Goal: Task Accomplishment & Management: Use online tool/utility

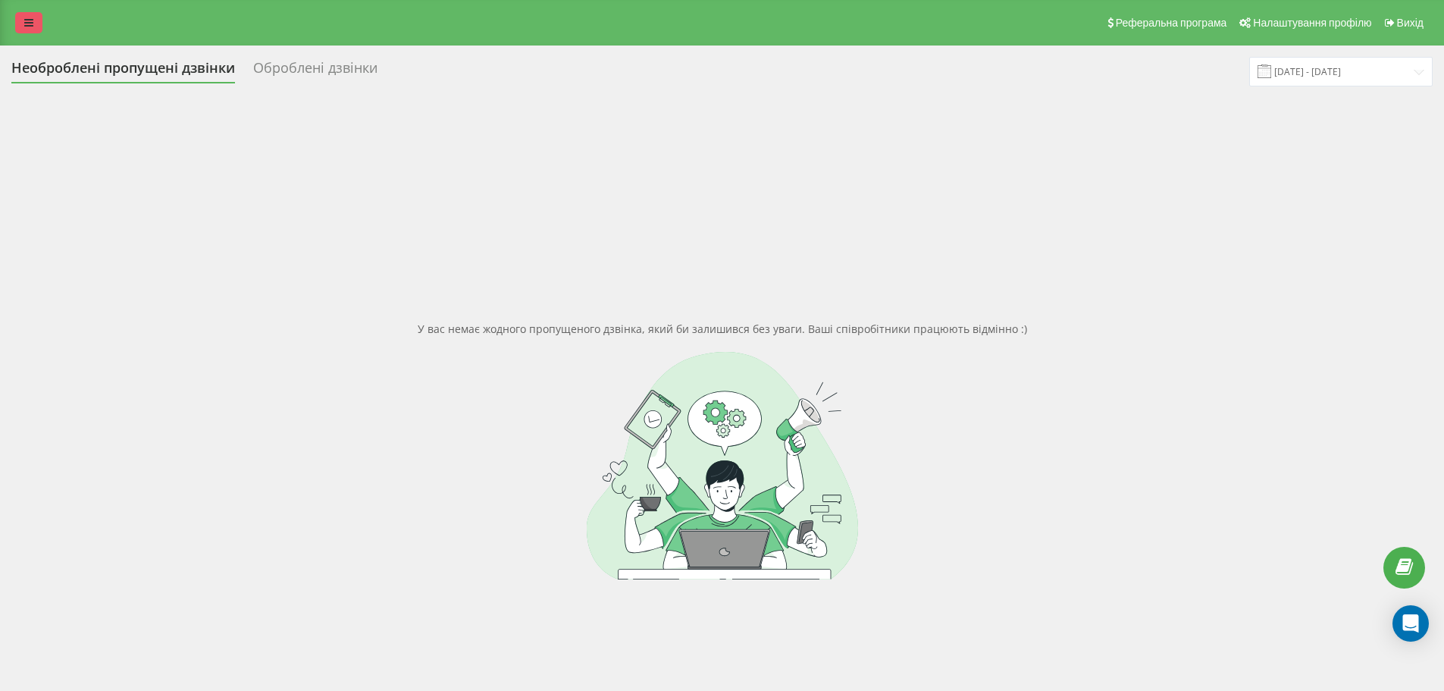
click at [40, 12] on link at bounding box center [28, 22] width 27 height 21
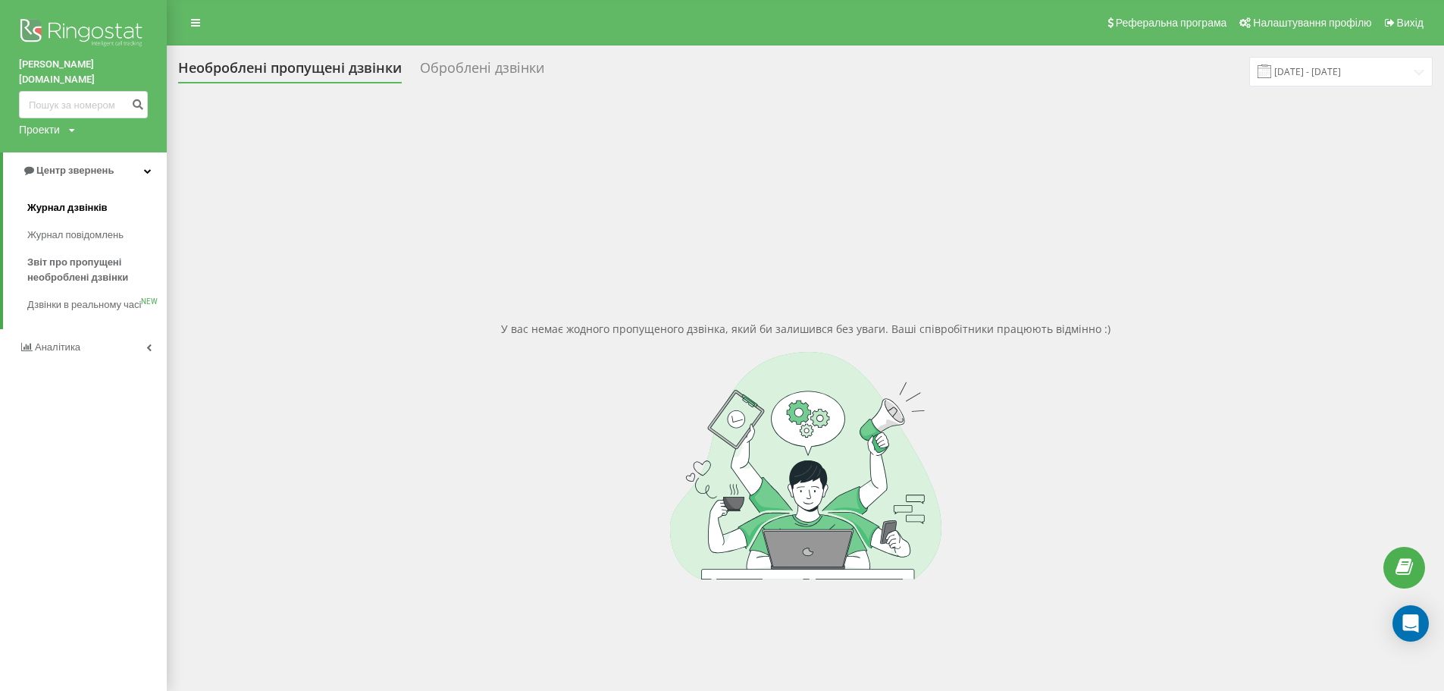
click at [77, 200] on span "Журнал дзвінків" at bounding box center [67, 207] width 80 height 15
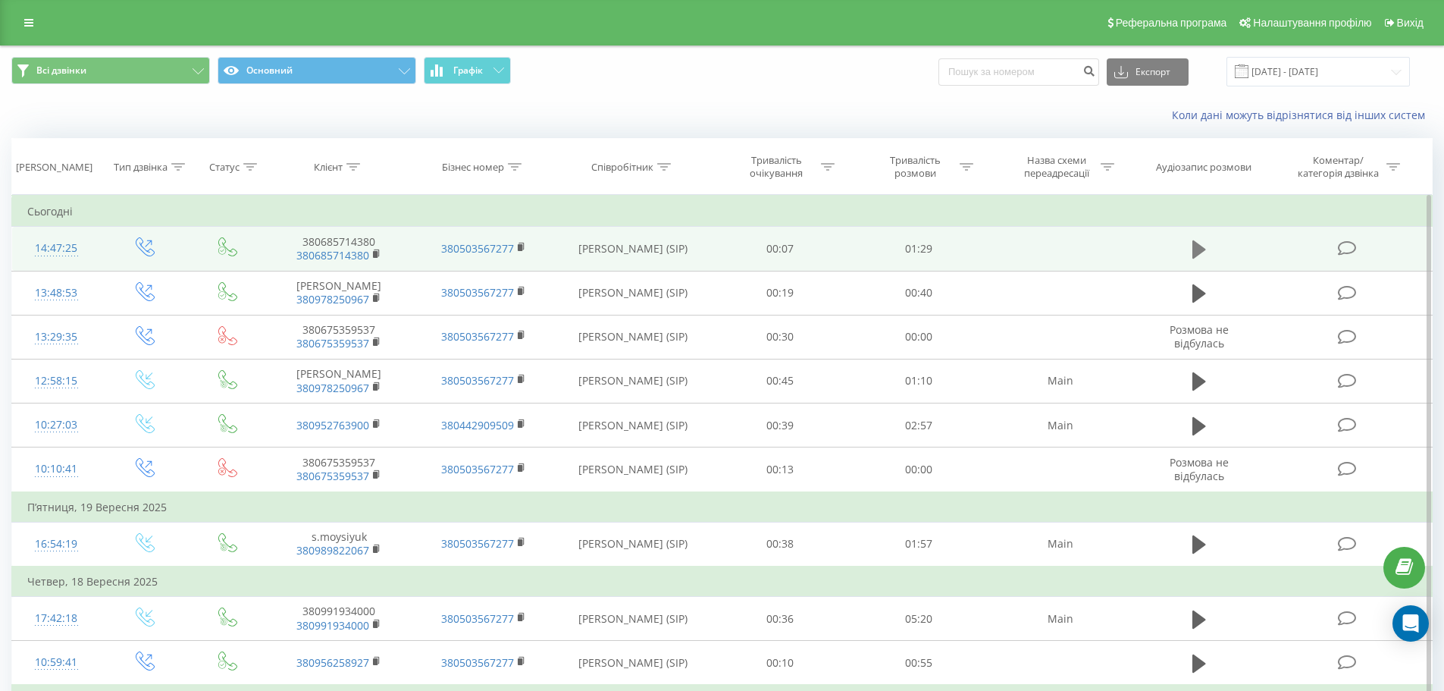
click at [1194, 243] on icon at bounding box center [1199, 249] width 14 height 18
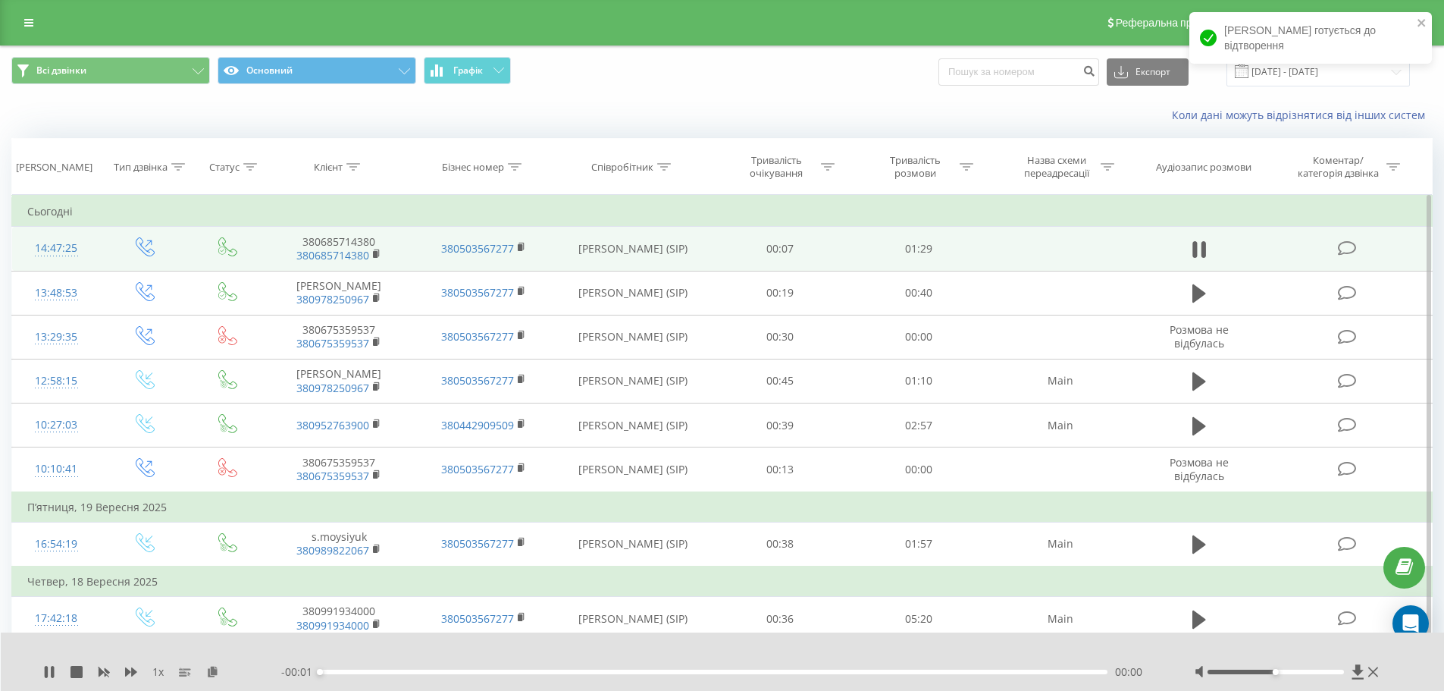
click at [514, 674] on div "- 00:01 00:00 00:00" at bounding box center [719, 671] width 876 height 15
click at [505, 669] on div "00:21" at bounding box center [714, 671] width 788 height 5
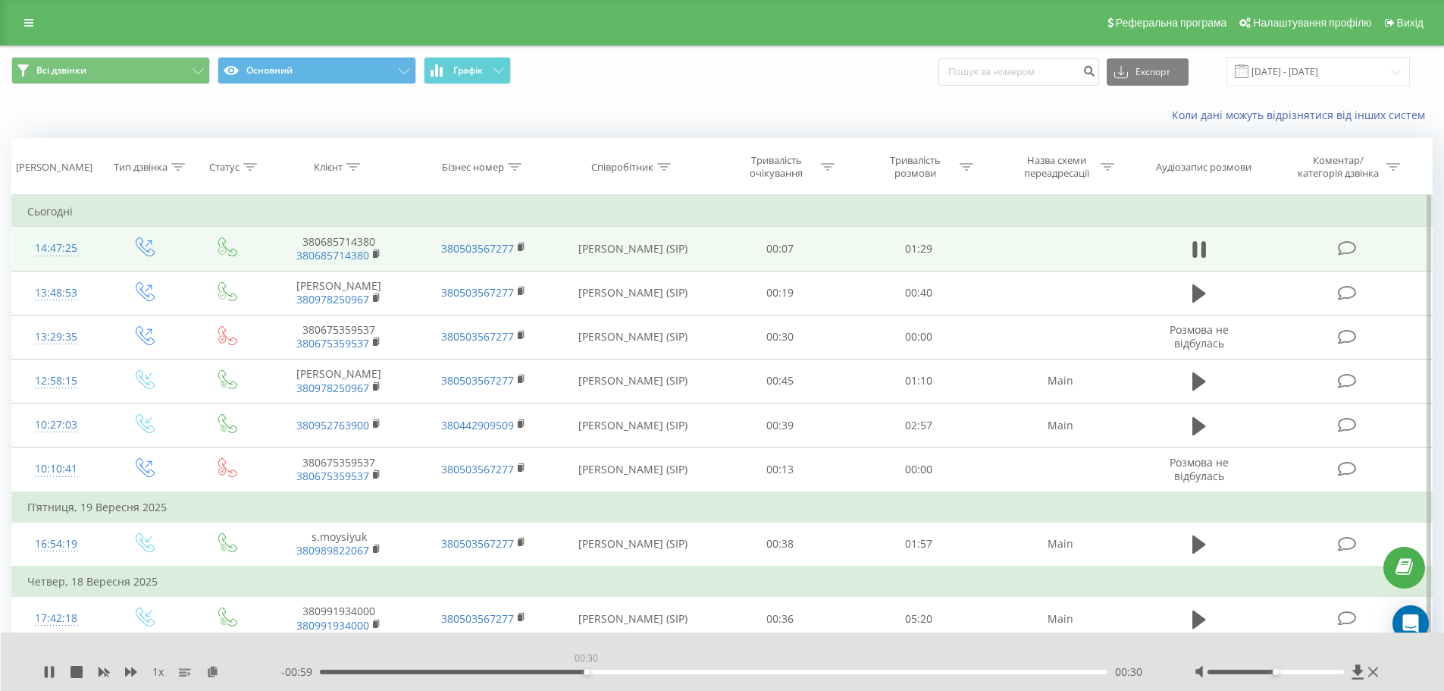
click at [586, 673] on div "00:30" at bounding box center [714, 671] width 788 height 5
drag, startPoint x: 604, startPoint y: 672, endPoint x: 567, endPoint y: 672, distance: 37.2
click at [567, 672] on div "00:28" at bounding box center [714, 671] width 788 height 5
click at [53, 668] on icon at bounding box center [52, 672] width 3 height 12
click at [50, 670] on icon at bounding box center [49, 672] width 9 height 12
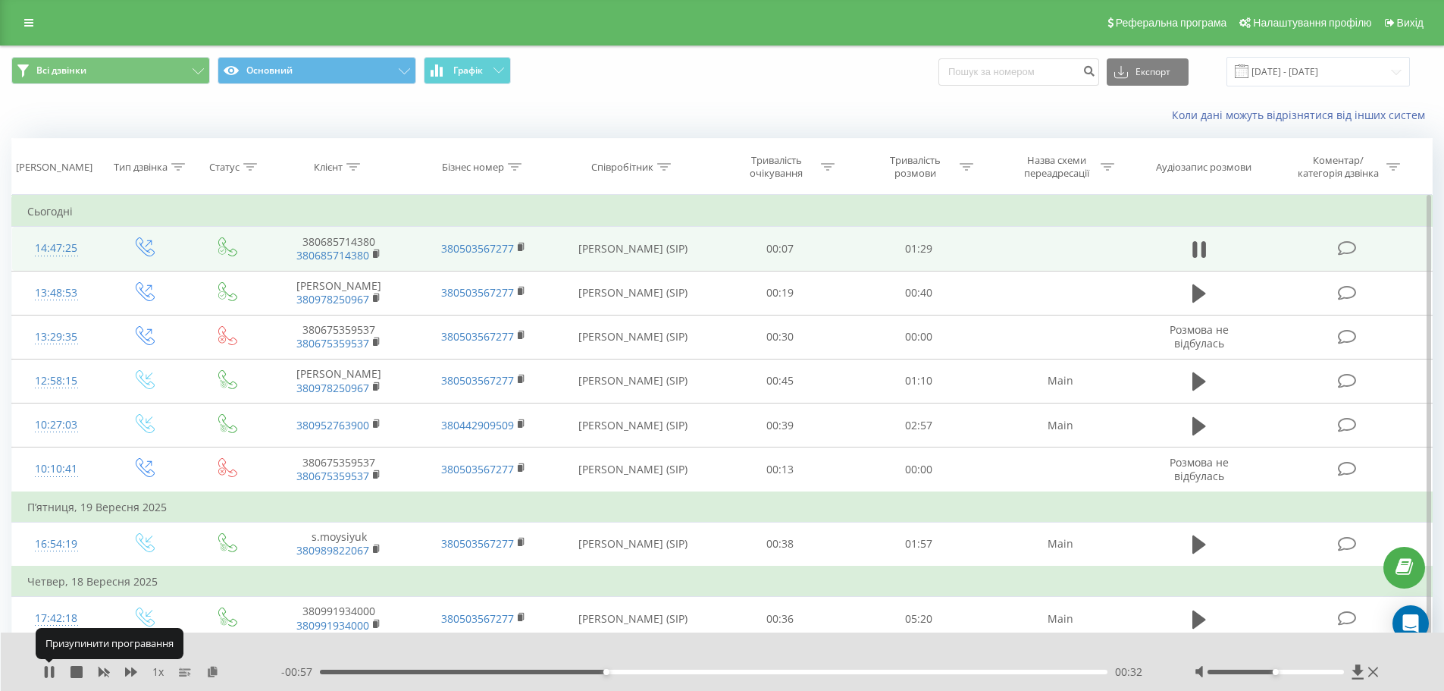
click at [50, 670] on icon at bounding box center [49, 672] width 12 height 12
click at [50, 670] on icon at bounding box center [49, 672] width 9 height 12
click at [616, 669] on div "00:33" at bounding box center [714, 671] width 788 height 5
click at [570, 670] on div "00:28" at bounding box center [714, 671] width 788 height 5
click at [73, 667] on icon at bounding box center [76, 672] width 12 height 12
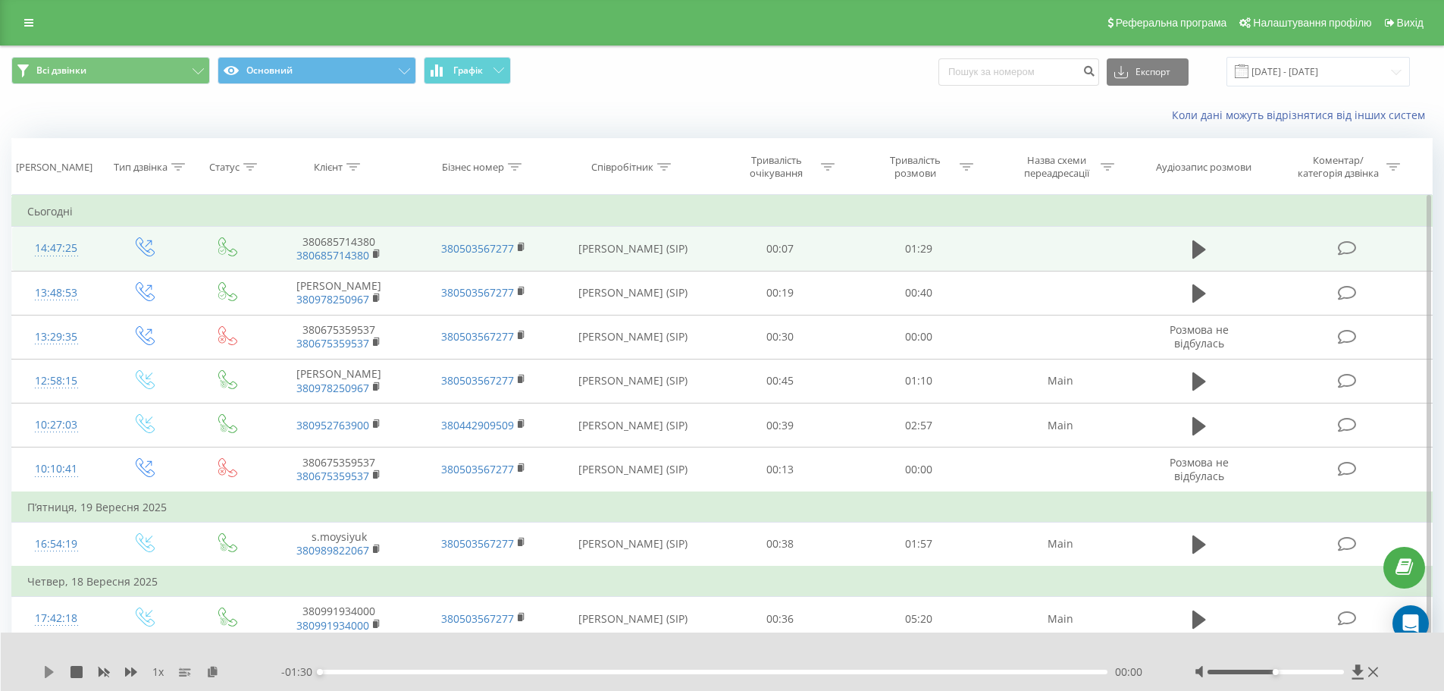
click at [45, 669] on icon at bounding box center [49, 672] width 9 height 12
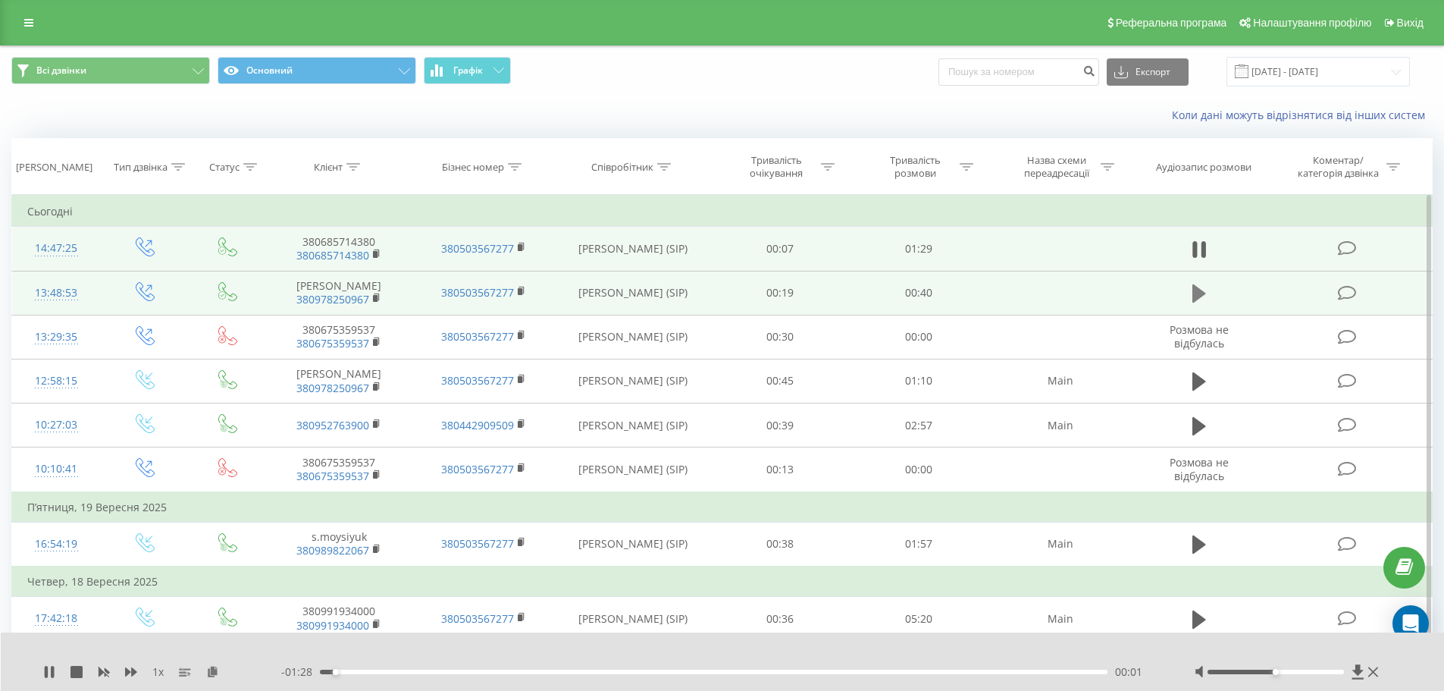
click at [1196, 298] on icon at bounding box center [1199, 293] width 14 height 18
click at [1195, 244] on icon at bounding box center [1199, 249] width 14 height 18
click at [592, 672] on div "00:31" at bounding box center [714, 671] width 788 height 5
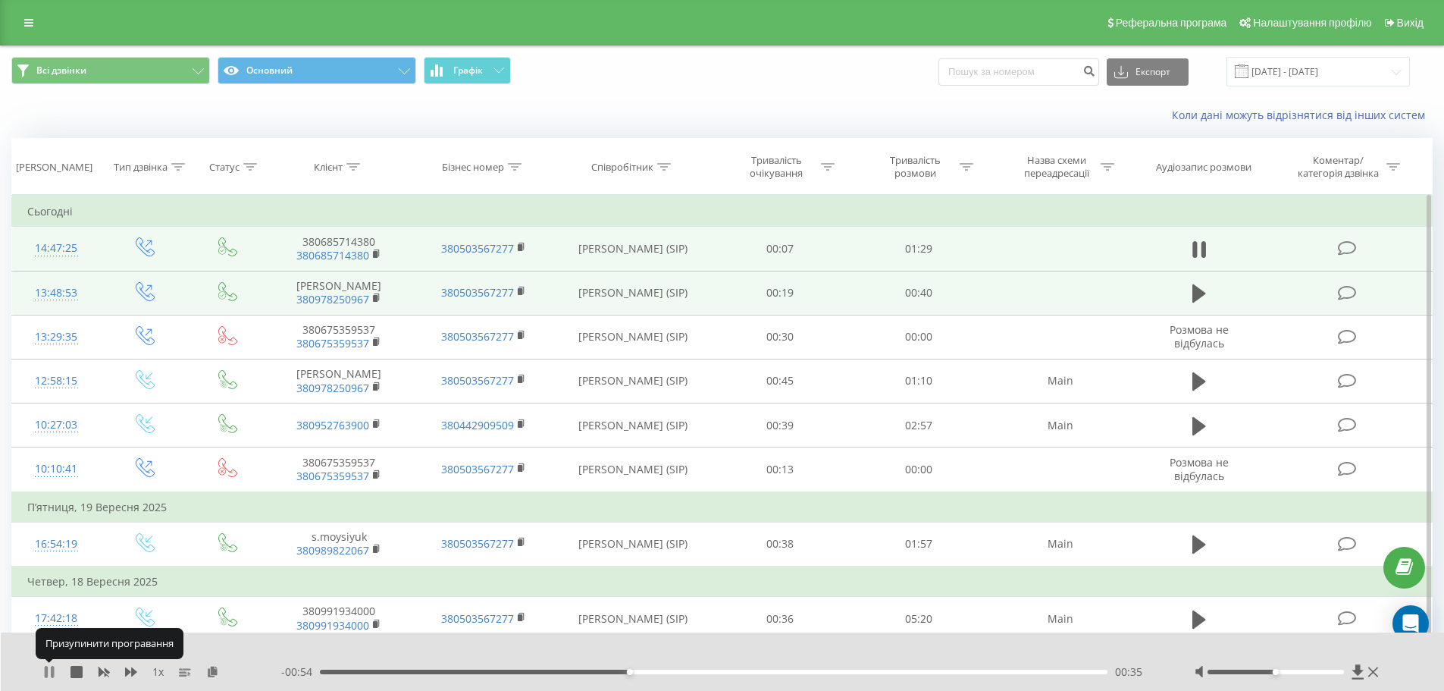
click at [53, 669] on icon at bounding box center [52, 672] width 3 height 12
click at [49, 666] on icon at bounding box center [49, 672] width 12 height 12
click at [641, 672] on div "00:36" at bounding box center [714, 671] width 788 height 5
click at [48, 670] on icon at bounding box center [46, 672] width 3 height 12
click at [44, 672] on icon at bounding box center [49, 672] width 12 height 12
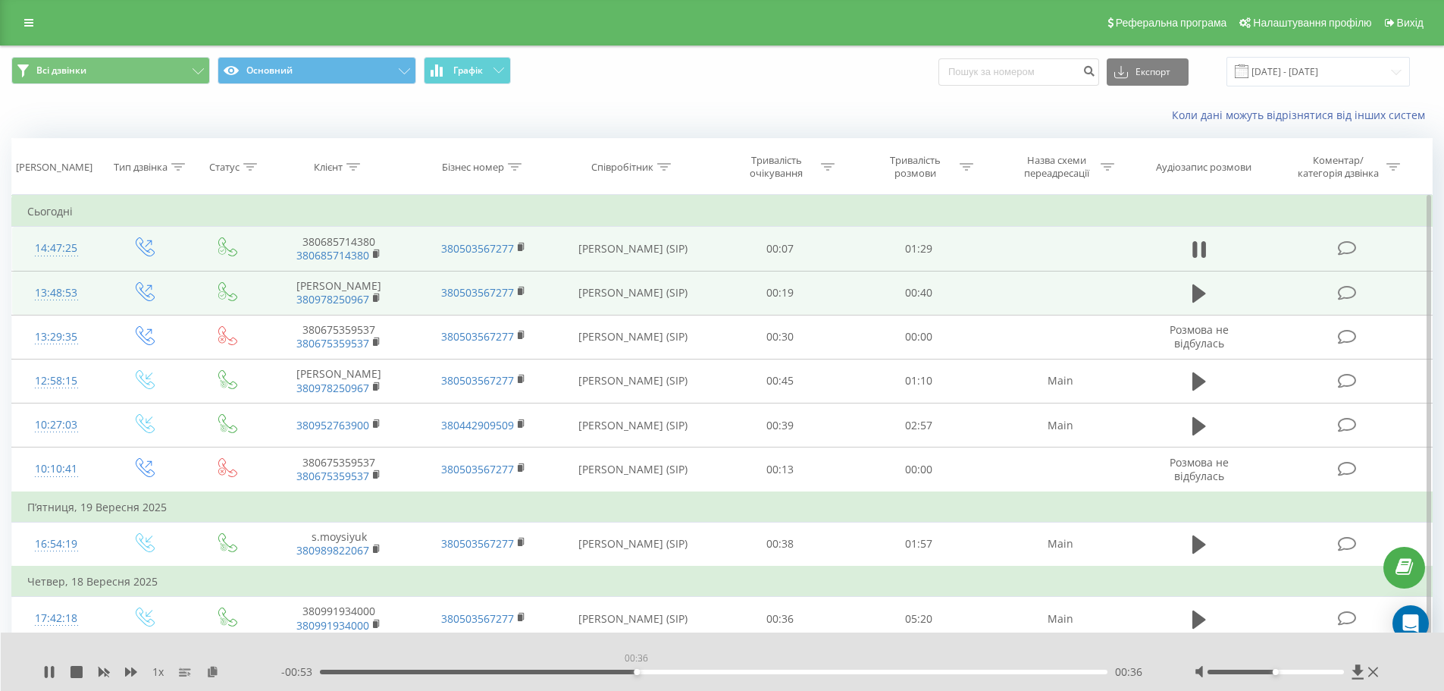
click at [636, 670] on div "00:36" at bounding box center [714, 671] width 788 height 5
drag, startPoint x: 636, startPoint y: 670, endPoint x: 619, endPoint y: 671, distance: 17.5
click at [619, 671] on div "00:34" at bounding box center [714, 671] width 788 height 5
drag, startPoint x: 619, startPoint y: 671, endPoint x: 599, endPoint y: 674, distance: 19.9
click at [599, 674] on div "00:32" at bounding box center [714, 671] width 788 height 5
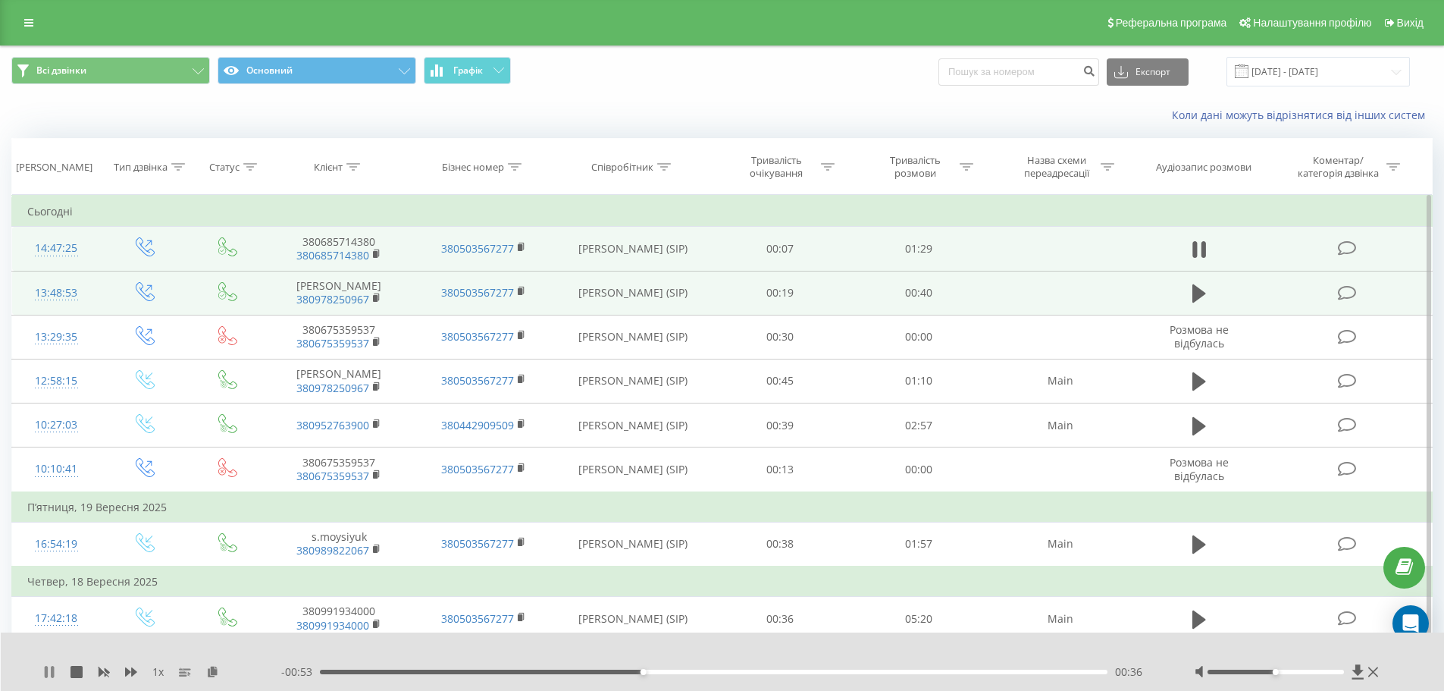
click at [52, 669] on icon at bounding box center [52, 672] width 3 height 12
click at [49, 671] on icon at bounding box center [49, 672] width 9 height 12
click at [49, 671] on icon at bounding box center [49, 672] width 12 height 12
click at [46, 667] on icon at bounding box center [49, 672] width 9 height 12
click at [46, 667] on icon at bounding box center [46, 672] width 3 height 12
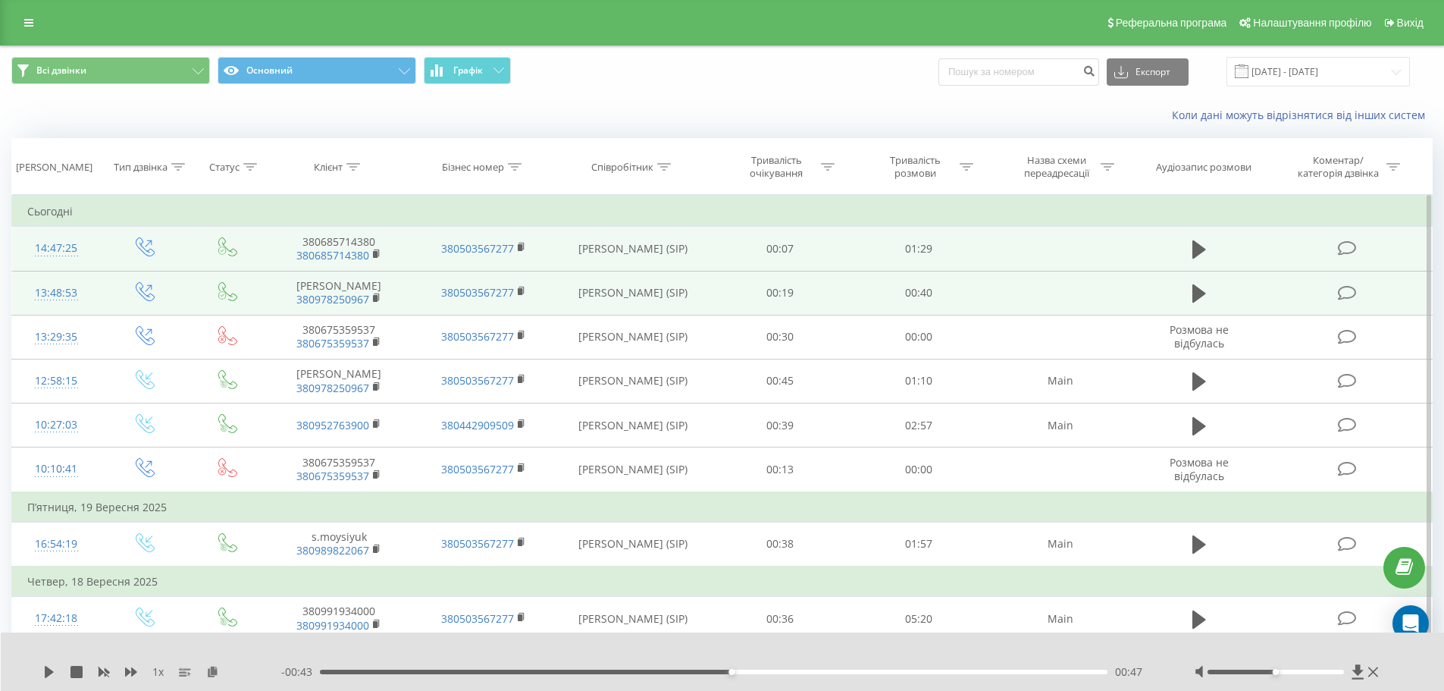
click at [42, 671] on div "1 x - 00:43 00:47 00:47" at bounding box center [723, 661] width 1444 height 58
click at [44, 671] on icon at bounding box center [49, 672] width 12 height 12
